Goal: Task Accomplishment & Management: Manage account settings

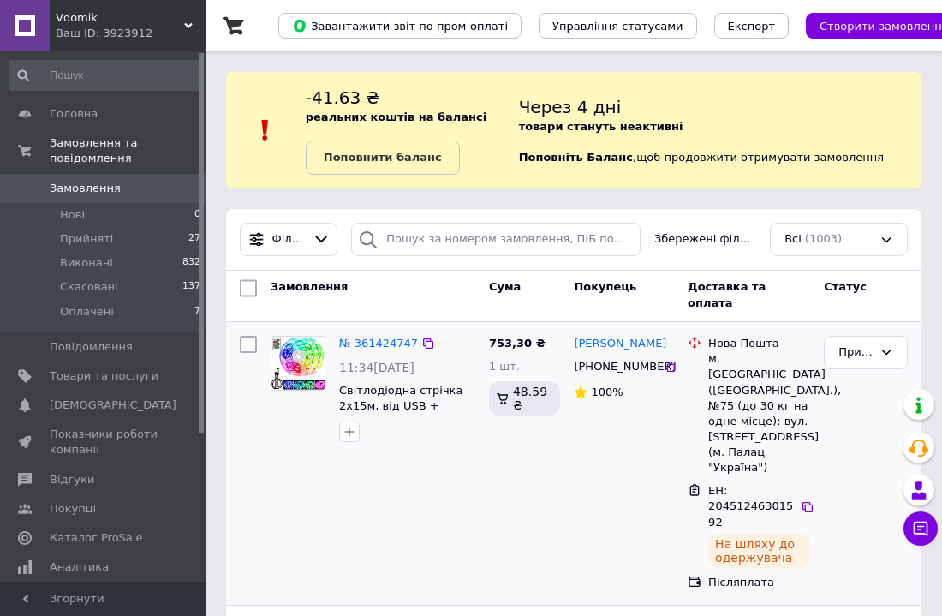
click at [507, 473] on div "753,30 ₴ 1 шт. 48.59 ₴" at bounding box center [525, 463] width 86 height 269
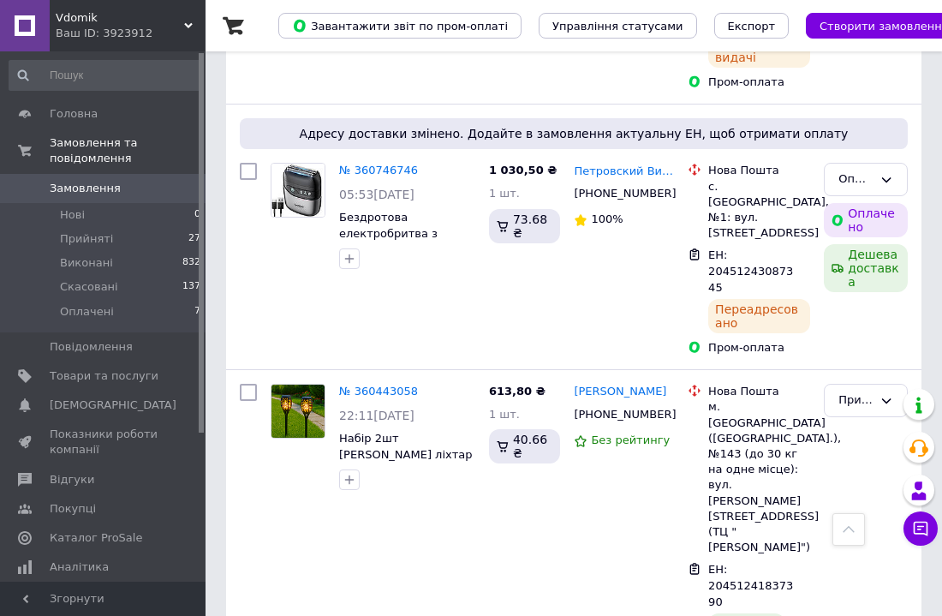
scroll to position [2397, 0]
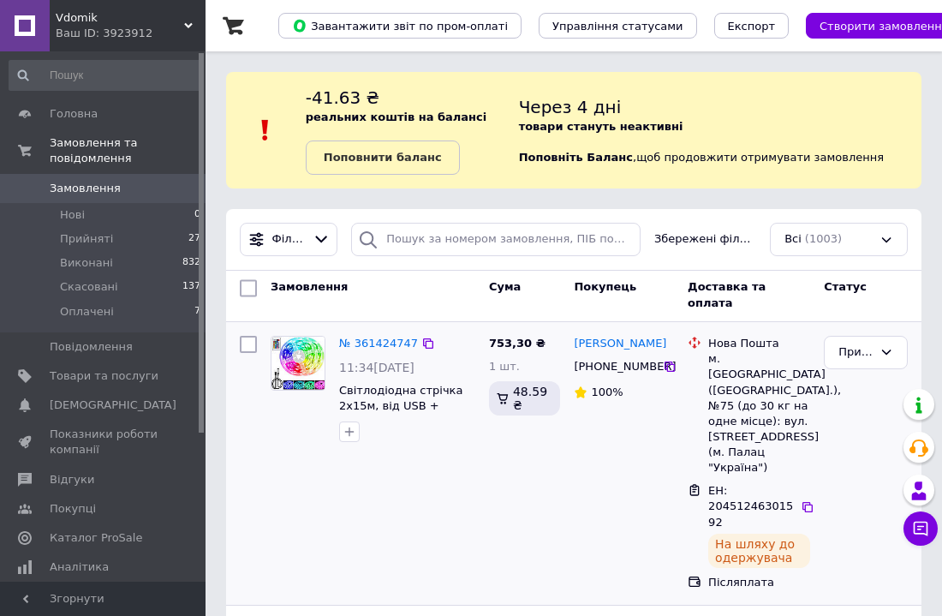
click at [548, 478] on div "753,30 ₴ 1 шт. 48.59 ₴" at bounding box center [525, 463] width 86 height 269
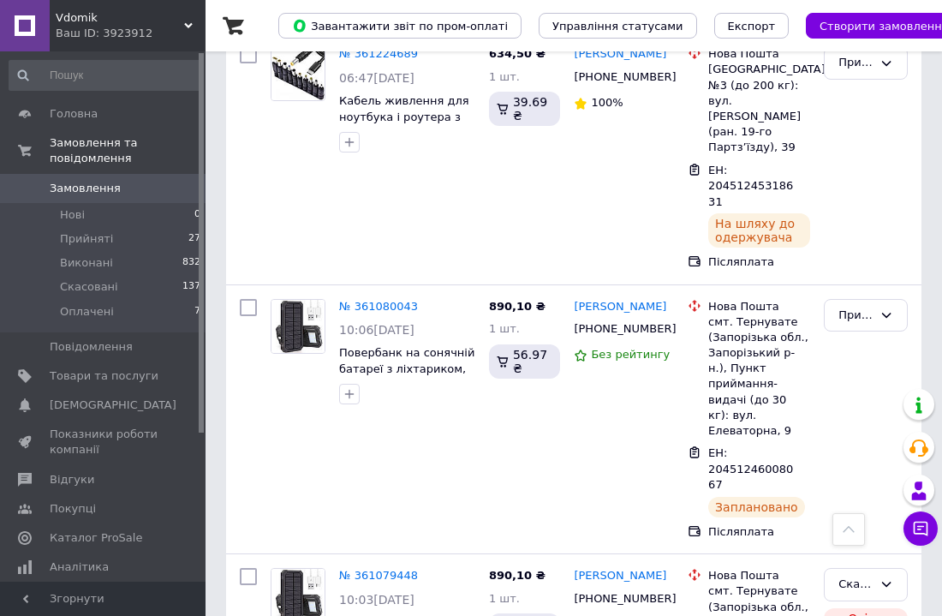
scroll to position [1507, 0]
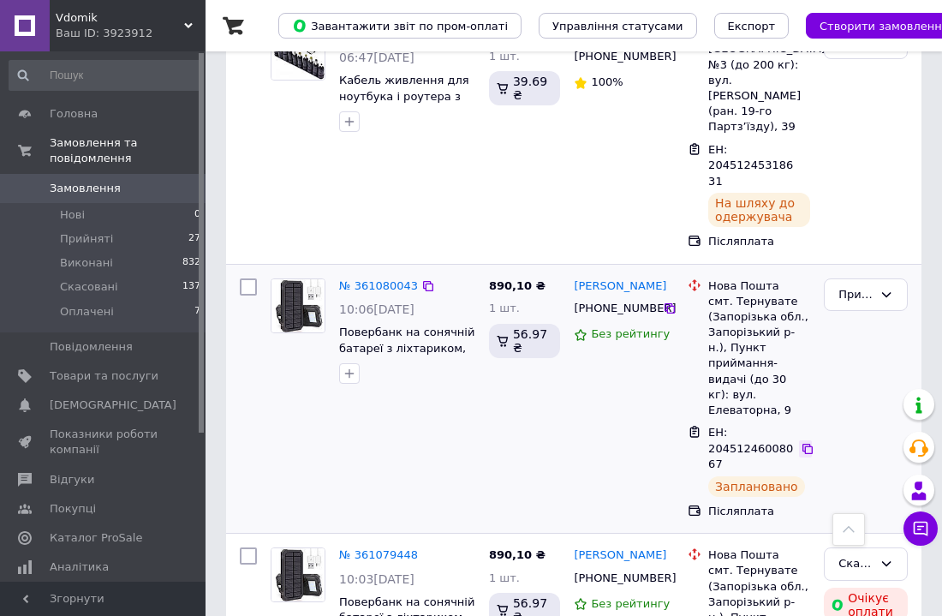
click at [807, 442] on icon at bounding box center [808, 449] width 14 height 14
